Goal: Transaction & Acquisition: Subscribe to service/newsletter

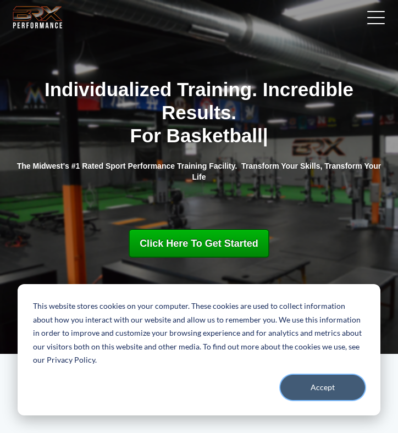
click at [325, 390] on button "Accept" at bounding box center [322, 387] width 85 height 25
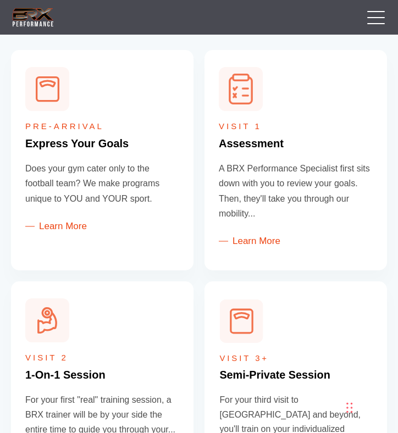
scroll to position [313, 0]
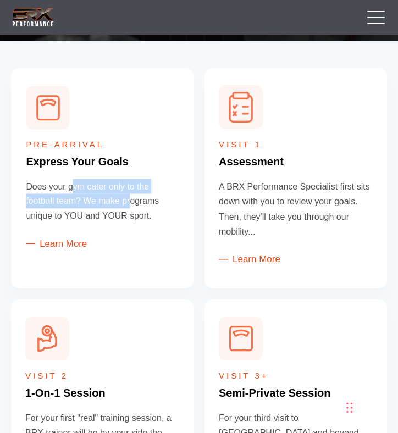
drag, startPoint x: 71, startPoint y: 186, endPoint x: 130, endPoint y: 204, distance: 61.5
click at [130, 204] on p "Does your gym cater only to the football team? We make programs unique to YOU a…" at bounding box center [102, 201] width 152 height 45
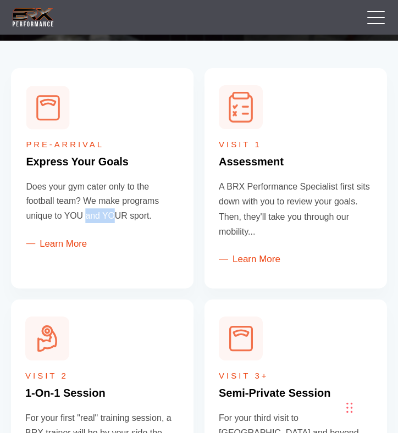
drag, startPoint x: 87, startPoint y: 214, endPoint x: 121, endPoint y: 214, distance: 34.6
click at [121, 214] on p "Does your gym cater only to the football team? We make programs unique to YOU a…" at bounding box center [102, 201] width 152 height 45
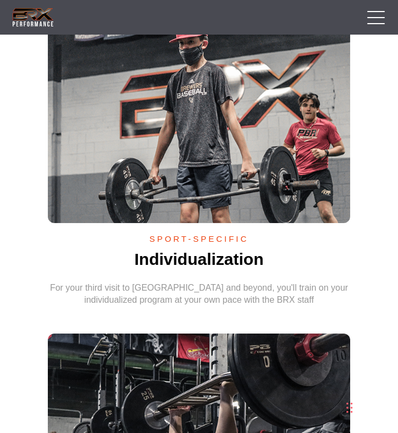
scroll to position [1086, 0]
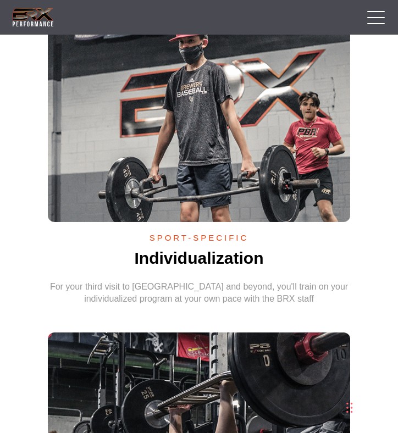
click at [373, 23] on link at bounding box center [372, 16] width 27 height 27
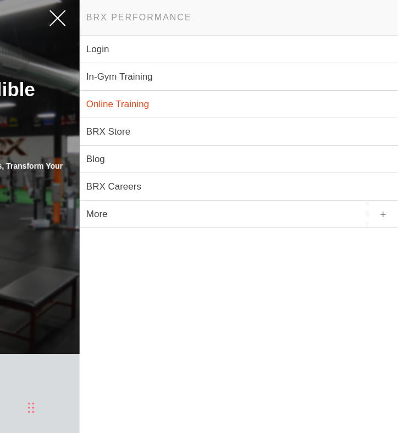
click at [125, 103] on link "Online Training" at bounding box center [239, 104] width 318 height 27
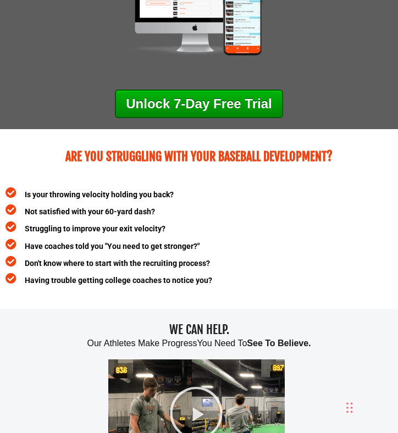
scroll to position [208, 0]
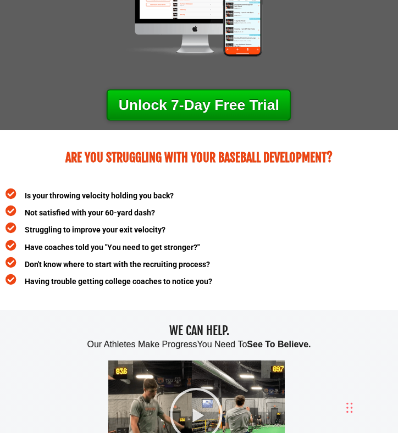
click at [202, 101] on link "Unlock 7-Day Free Trial" at bounding box center [199, 105] width 185 height 31
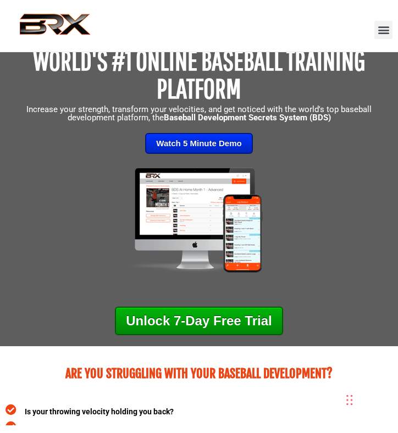
scroll to position [0, 0]
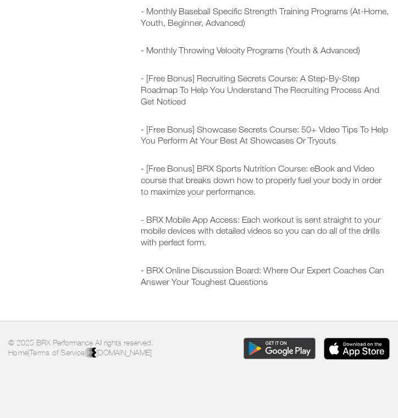
scroll to position [310, 0]
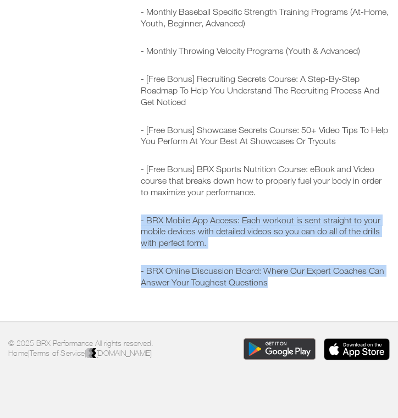
drag, startPoint x: 277, startPoint y: 272, endPoint x: 223, endPoint y: 195, distance: 93.9
click at [223, 195] on div "Each member of our Baseball Development Secrets will receive: - Monthly Basebal…" at bounding box center [265, 133] width 249 height 310
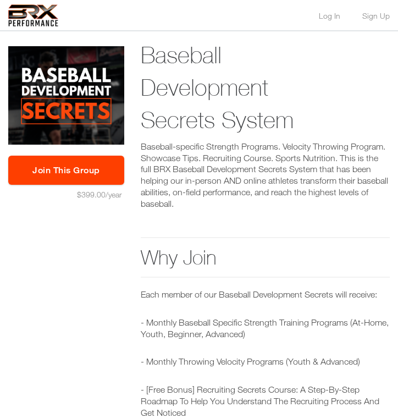
scroll to position [0, 0]
